Goal: Contribute content: Add original content to the website for others to see

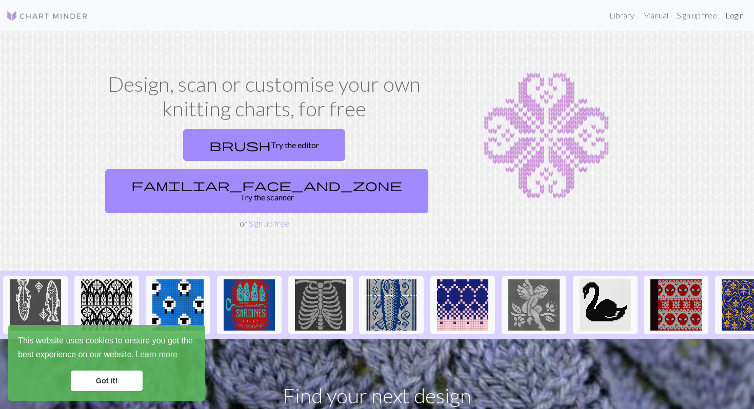
click at [745, 14] on link "Login" at bounding box center [734, 15] width 27 height 21
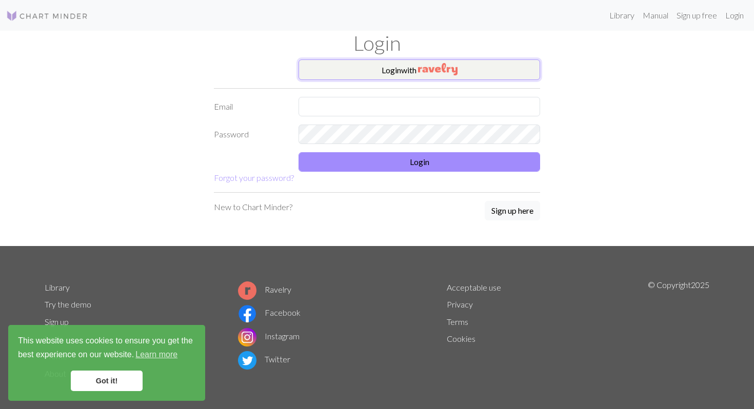
click at [398, 73] on button "Login with" at bounding box center [420, 70] width 242 height 21
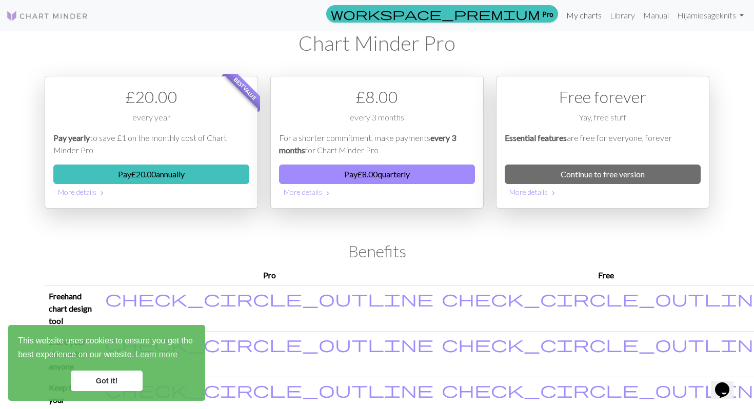
click at [587, 23] on link "My charts" at bounding box center [584, 15] width 44 height 21
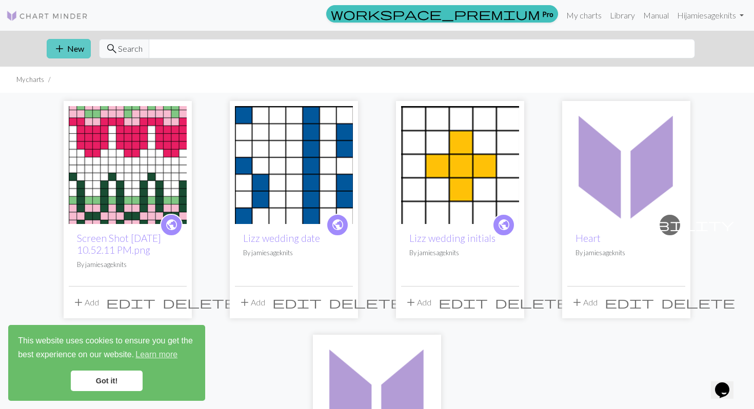
click at [77, 53] on button "add New" at bounding box center [69, 48] width 44 height 19
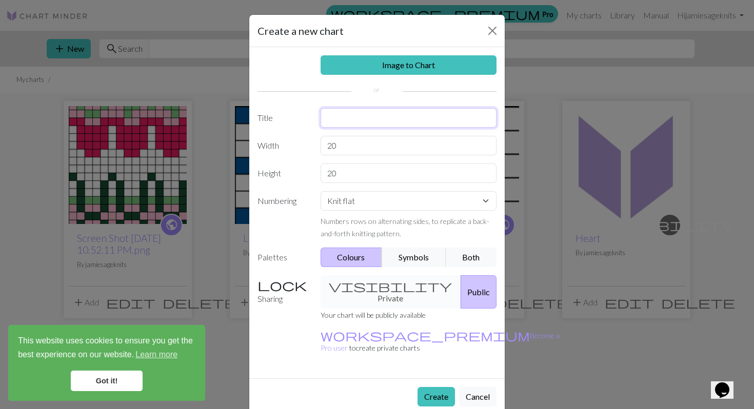
click at [345, 122] on input "text" at bounding box center [409, 117] width 176 height 19
type input "Flowers"
click at [356, 152] on input "20" at bounding box center [409, 145] width 176 height 19
type input "28"
click at [349, 165] on input "20" at bounding box center [409, 173] width 176 height 19
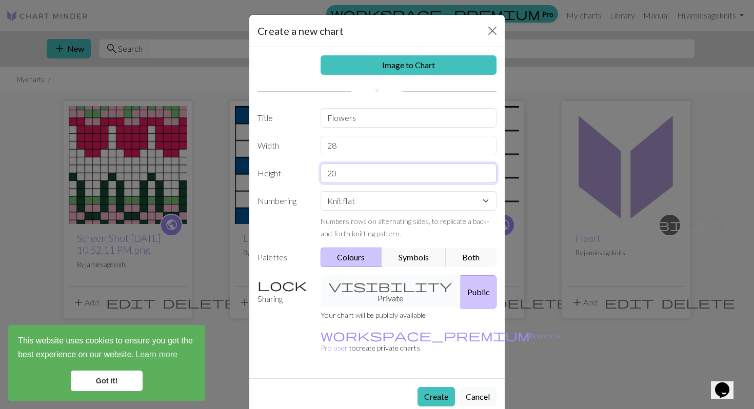
click at [350, 180] on input "20" at bounding box center [409, 173] width 176 height 19
type input "28"
click at [386, 210] on select "Knit flat Knit in the round Lace knitting Cross stitch" at bounding box center [409, 200] width 176 height 19
select select "round"
click at [321, 191] on select "Knit flat Knit in the round Lace knitting Cross stitch" at bounding box center [409, 200] width 176 height 19
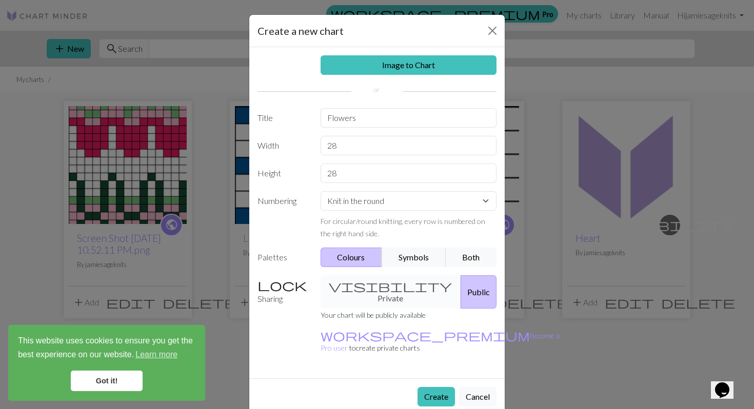
click at [390, 289] on div "visibility Private Public" at bounding box center [408, 292] width 189 height 33
click at [386, 285] on div "visibility Private Public" at bounding box center [408, 292] width 189 height 33
click at [360, 287] on div "visibility Private Public" at bounding box center [408, 292] width 189 height 33
click at [434, 387] on button "Create" at bounding box center [436, 396] width 37 height 19
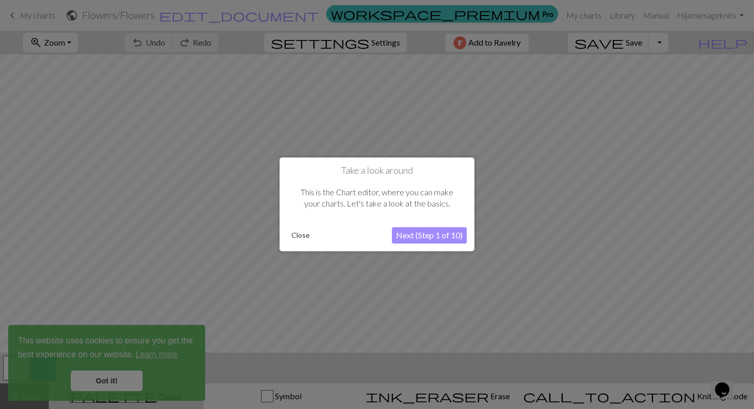
click at [300, 233] on button "Close" at bounding box center [300, 235] width 27 height 15
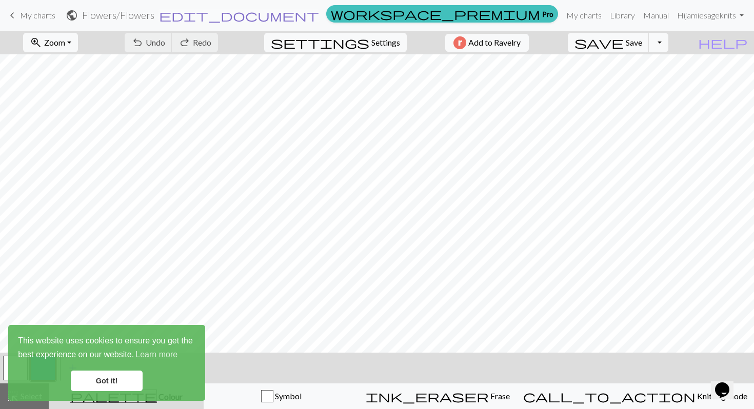
click at [319, 13] on span "edit_document" at bounding box center [239, 15] width 160 height 14
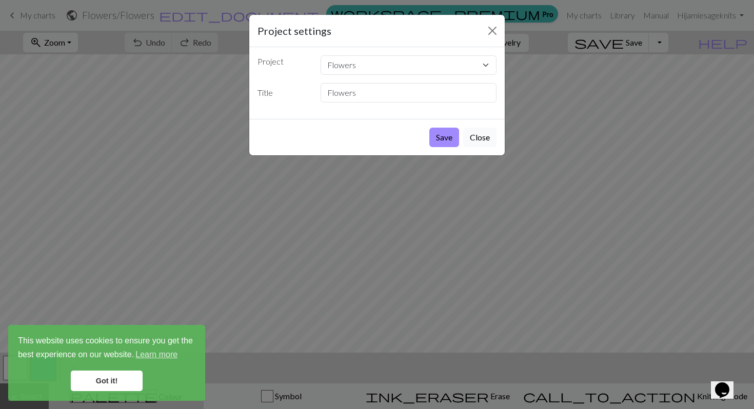
click at [480, 134] on button "Close" at bounding box center [479, 137] width 33 height 19
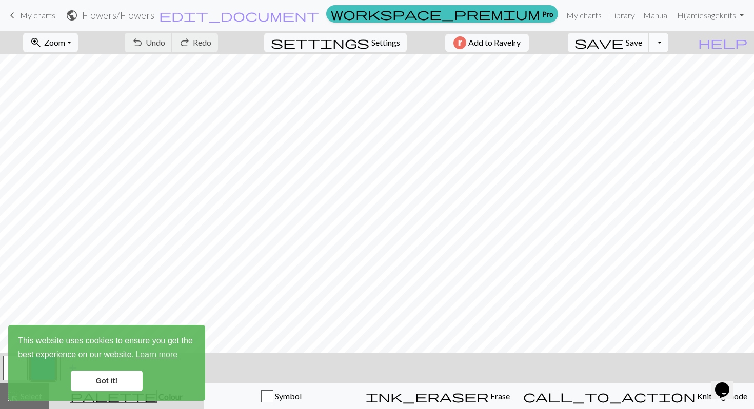
click at [668, 44] on button "Toggle Dropdown" at bounding box center [658, 42] width 19 height 19
click at [13, 16] on span "keyboard_arrow_left" at bounding box center [12, 15] width 12 height 14
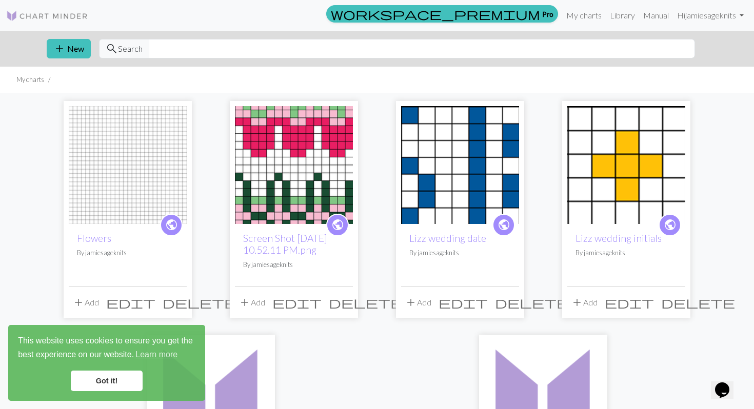
click at [175, 303] on span "delete" at bounding box center [200, 303] width 74 height 14
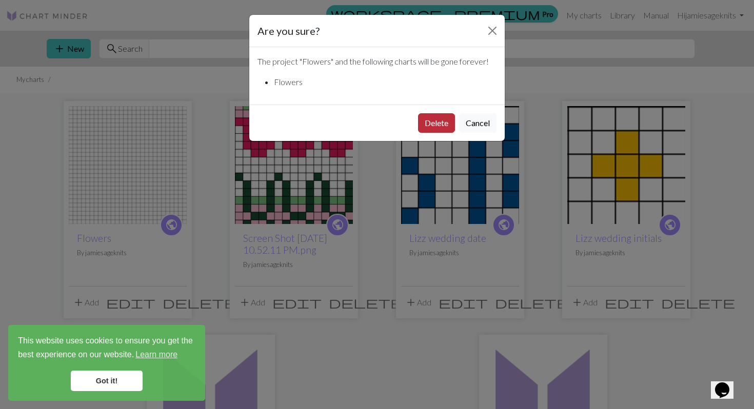
click at [431, 127] on button "Delete" at bounding box center [436, 122] width 37 height 19
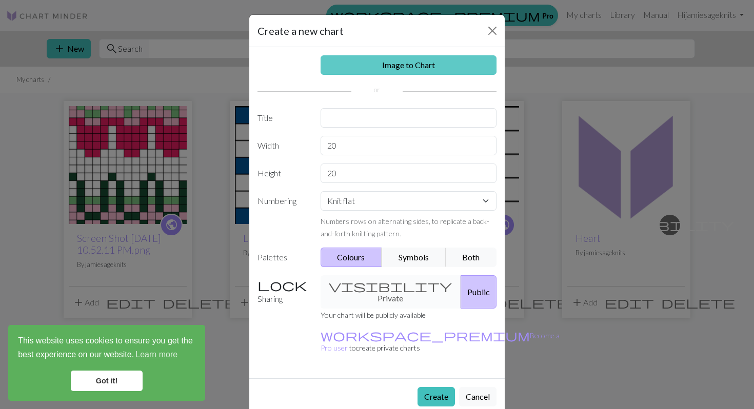
click at [421, 59] on link "Image to Chart" at bounding box center [409, 64] width 176 height 19
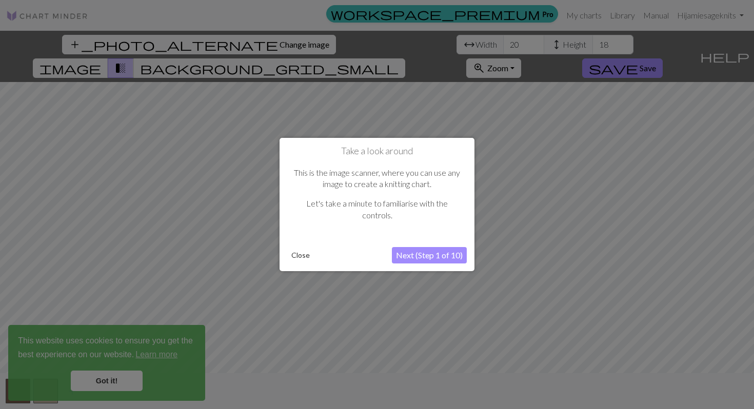
click at [304, 259] on button "Close" at bounding box center [300, 255] width 27 height 15
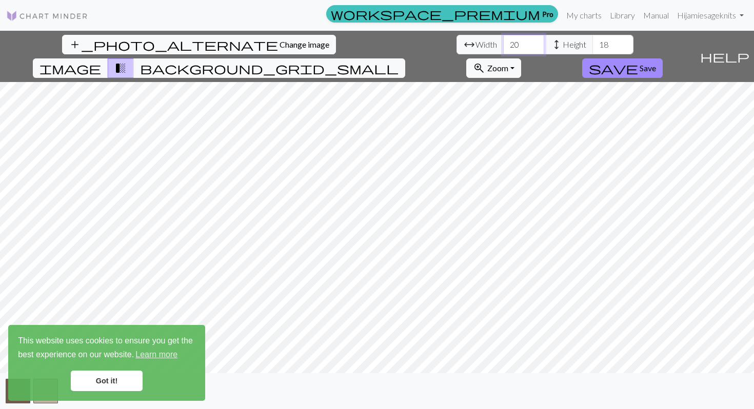
click at [503, 44] on input "20" at bounding box center [523, 44] width 41 height 19
type input "28"
click at [593, 38] on input "18" at bounding box center [613, 44] width 41 height 19
click at [593, 44] on input "18" at bounding box center [613, 44] width 41 height 19
type input "1"
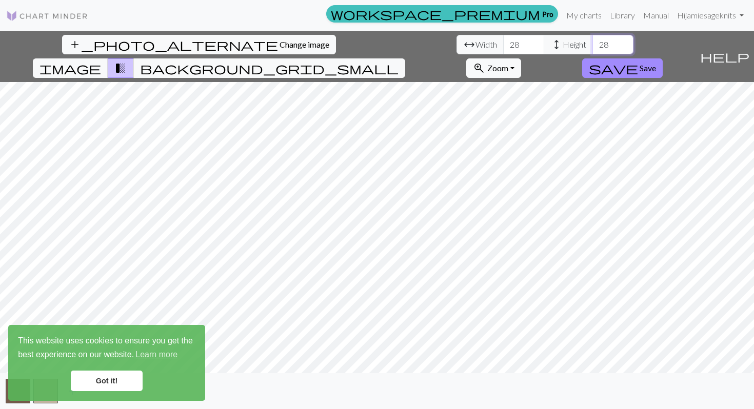
type input "28"
click at [377, 374] on div "add_photo_alternate Change image arrow_range Width 28 height Height 28 image tr…" at bounding box center [377, 220] width 754 height 379
click at [98, 394] on div "This website uses cookies to ensure you get the best experience on our website.…" at bounding box center [106, 363] width 197 height 76
click at [99, 387] on link "Got it!" at bounding box center [107, 381] width 72 height 21
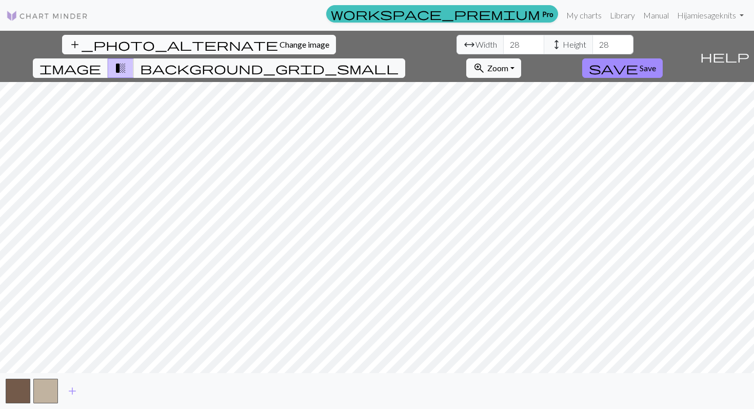
click at [280, 46] on span "Change image" at bounding box center [305, 45] width 50 height 10
click at [503, 51] on input "20" at bounding box center [523, 44] width 41 height 19
type input "28"
click at [593, 49] on input "18" at bounding box center [613, 44] width 41 height 19
type input "1"
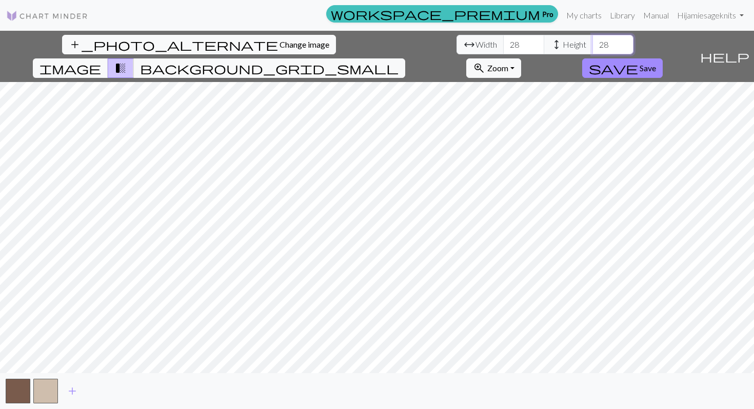
type input "28"
